Goal: Information Seeking & Learning: Find specific fact

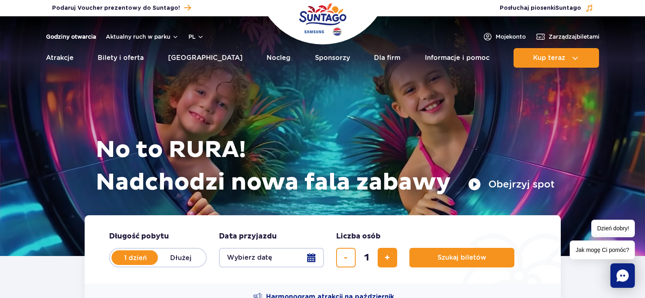
click at [70, 35] on link "Godziny otwarcia" at bounding box center [71, 37] width 50 height 8
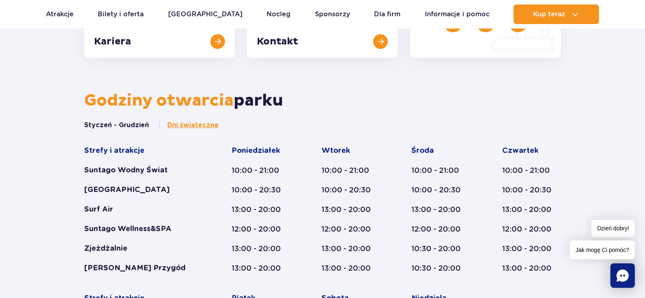
scroll to position [366, 0]
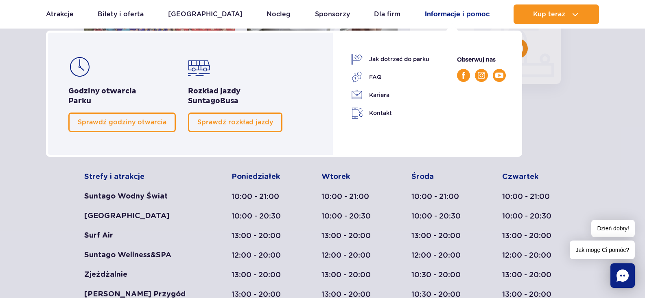
click at [452, 15] on link "Informacje i pomoc" at bounding box center [457, 14] width 65 height 20
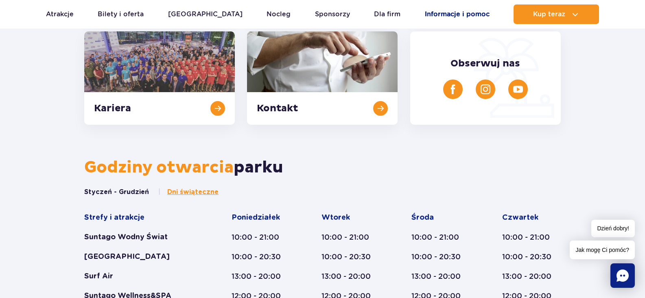
scroll to position [204, 0]
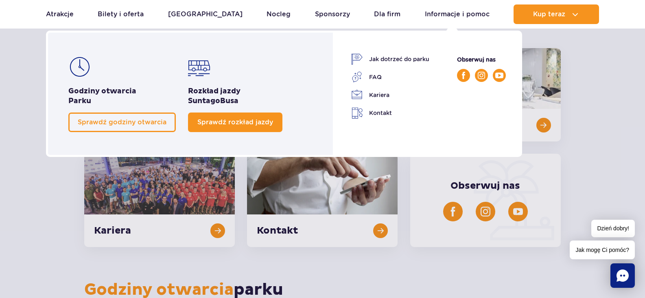
click at [216, 123] on span "Sprawdź rozkład jazdy" at bounding box center [235, 122] width 76 height 8
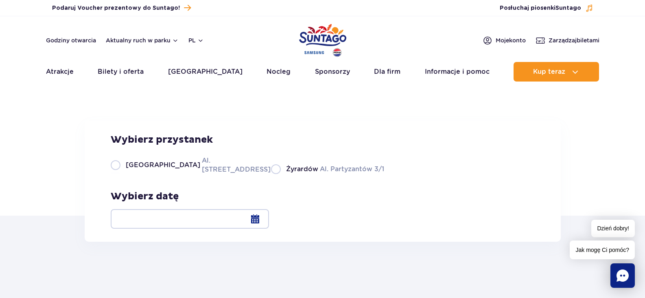
click at [269, 222] on div at bounding box center [190, 219] width 158 height 20
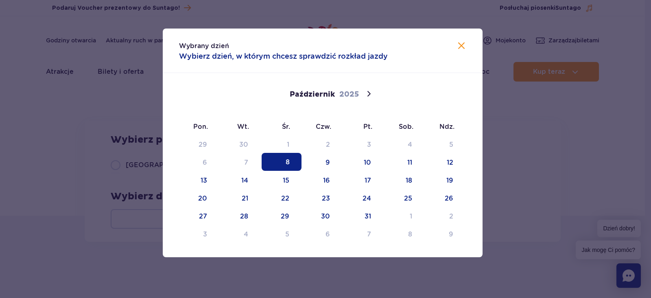
click at [596, 165] on div at bounding box center [325, 149] width 651 height 298
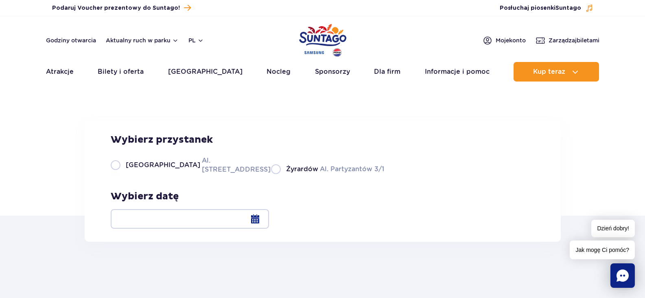
click at [583, 110] on div "Rozkład jazdy Suntago Busa Wybierz przystanek Warszawa Al. Jerozolimskie 56 Żyr…" at bounding box center [322, 153] width 645 height 124
click at [271, 174] on label "Żyrardów Al. Partyzantów 3/1" at bounding box center [327, 169] width 113 height 10
click at [271, 174] on input "Żyrardów Al. Partyzantów 3/1" at bounding box center [275, 173] width 9 height 2
radio input "true"
click at [115, 174] on label "Warszawa Al. Jerozolimskie 56" at bounding box center [186, 165] width 151 height 18
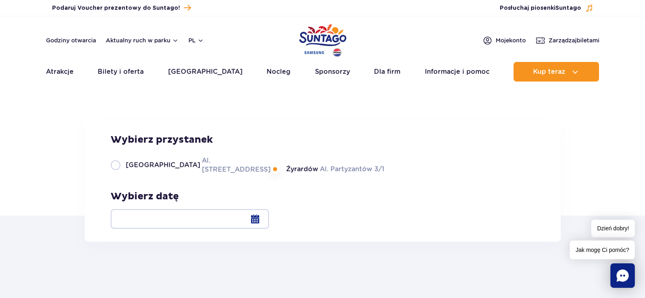
click at [115, 174] on input "Warszawa Al. Jerozolimskie 56" at bounding box center [115, 173] width 9 height 2
radio input "true"
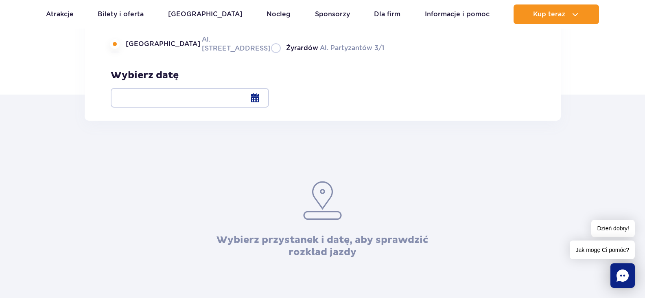
scroll to position [122, 0]
click at [269, 93] on div at bounding box center [190, 97] width 158 height 20
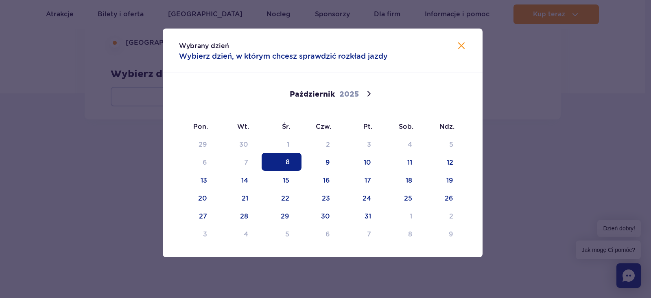
click at [531, 85] on div at bounding box center [325, 149] width 651 height 298
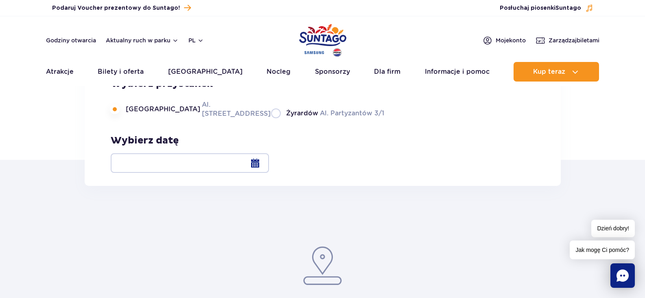
scroll to position [0, 0]
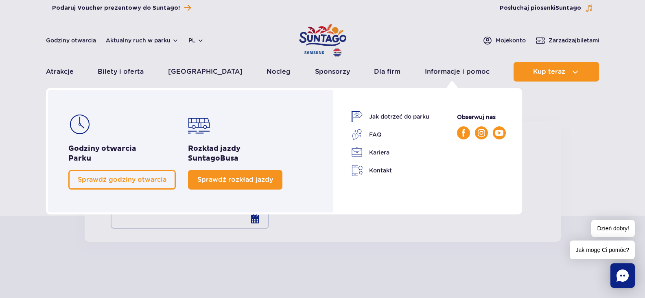
click at [228, 178] on span "Sprawdź rozkład jazdy" at bounding box center [235, 179] width 76 height 8
